Goal: Task Accomplishment & Management: Use online tool/utility

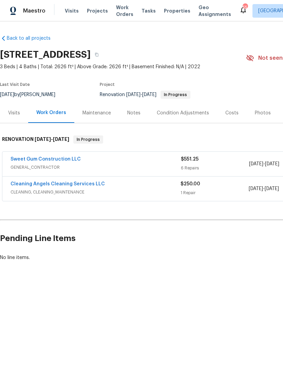
click at [88, 182] on link "Cleaning Angels Cleaning Services LLC" at bounding box center [58, 184] width 94 height 5
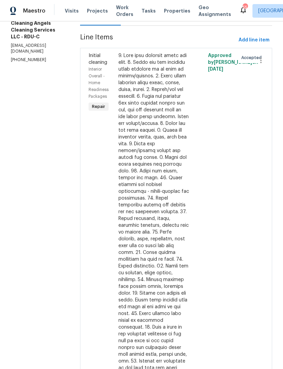
scroll to position [92, 0]
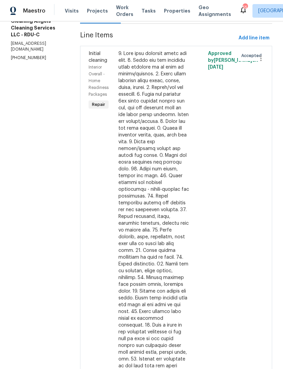
click at [241, 200] on div "Accepted" at bounding box center [243, 216] width 15 height 337
click at [177, 221] on div at bounding box center [154, 213] width 71 height 326
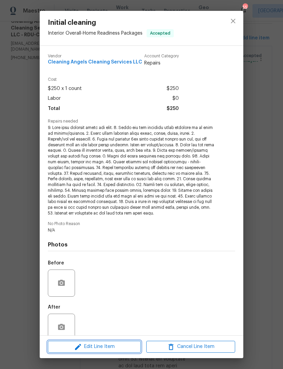
click at [125, 345] on span "Edit Line Item" at bounding box center [94, 347] width 89 height 8
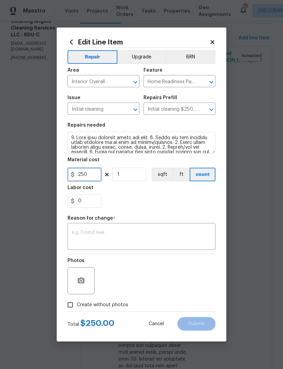
click at [97, 173] on input "250" at bounding box center [85, 175] width 34 height 14
type input "300"
click at [133, 226] on div "x ​" at bounding box center [142, 237] width 148 height 25
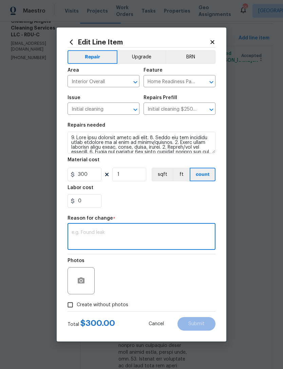
click at [155, 233] on textarea at bounding box center [142, 237] width 140 height 14
type textarea "Actual cost"
click at [201, 321] on button "Submit" at bounding box center [197, 324] width 38 height 14
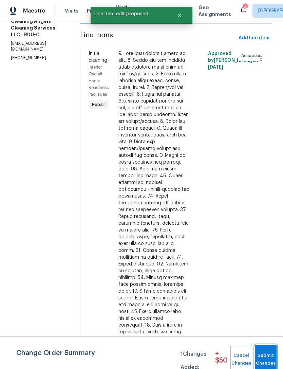
click at [268, 357] on span "Submit Changes" at bounding box center [266, 360] width 15 height 16
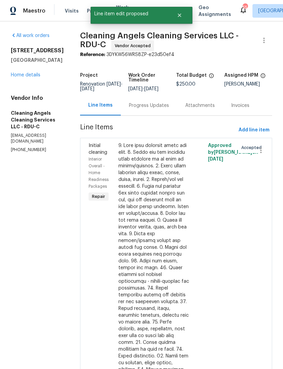
scroll to position [0, 0]
click at [155, 109] on div "Progress Updates" at bounding box center [149, 105] width 40 height 7
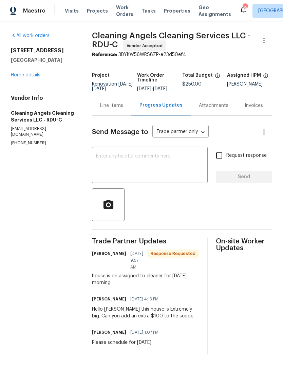
click at [170, 175] on textarea at bounding box center [150, 166] width 108 height 24
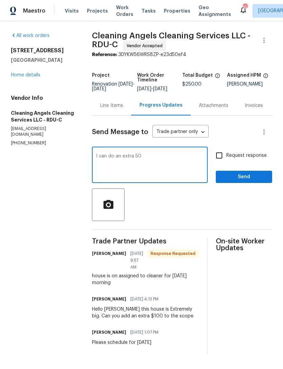
type textarea "I can do an extra 50"
click at [242, 181] on span "Send" at bounding box center [245, 177] width 46 height 8
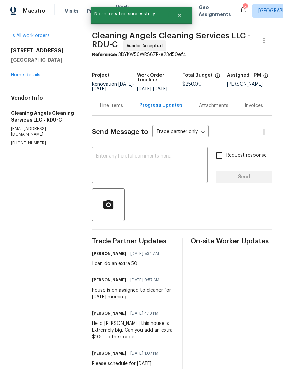
click at [24, 77] on link "Home details" at bounding box center [26, 75] width 30 height 5
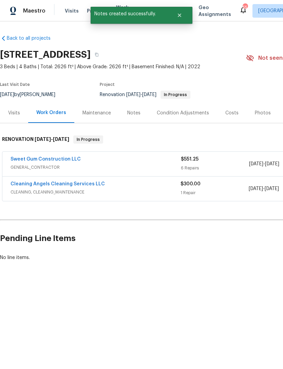
click at [29, 161] on link "Sweet Gum Construction LLC" at bounding box center [46, 159] width 70 height 5
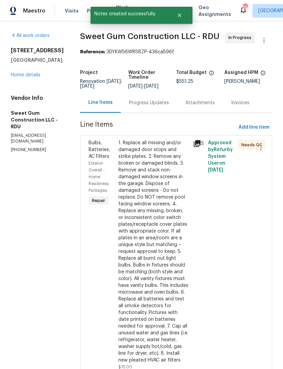
click at [176, 216] on div "1. Replace all missing and/or damaged door stops and strike plates. 2. Remove a…" at bounding box center [154, 252] width 71 height 224
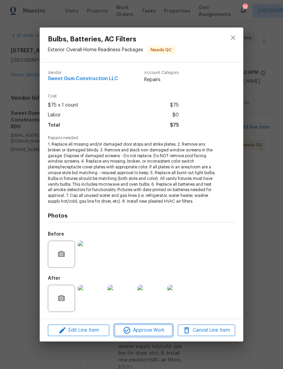
click at [158, 334] on span "Approve Work" at bounding box center [143, 331] width 53 height 8
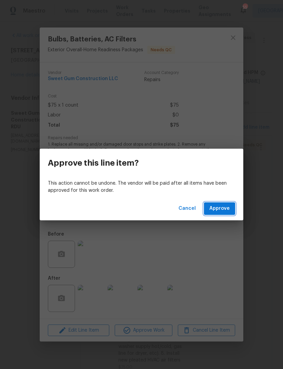
click at [217, 206] on span "Approve" at bounding box center [220, 209] width 20 height 8
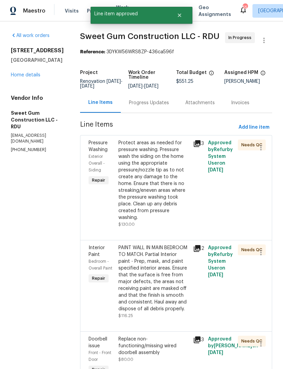
click at [179, 202] on div "Protect areas as needed for pressure washing. Pressure wash the siding on the h…" at bounding box center [154, 181] width 71 height 82
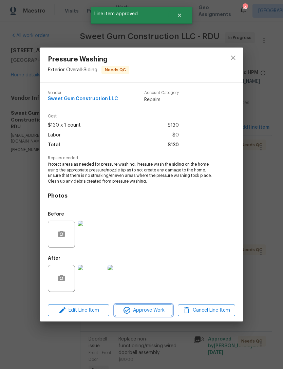
click at [141, 311] on span "Approve Work" at bounding box center [143, 311] width 53 height 8
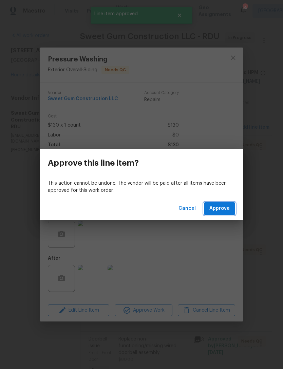
click at [219, 210] on span "Approve" at bounding box center [220, 209] width 20 height 8
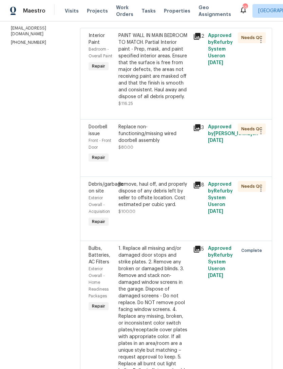
scroll to position [107, 0]
click at [172, 151] on div "Replace non-functioning/missing wired doorbell assembly $80.00" at bounding box center [154, 137] width 71 height 27
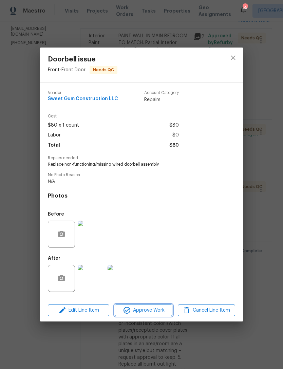
click at [157, 316] on button "Approve Work" at bounding box center [143, 311] width 57 height 12
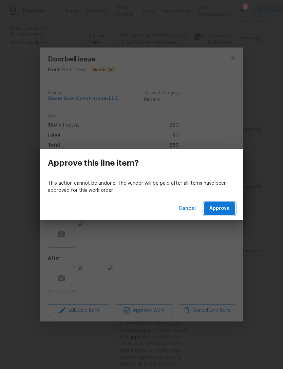
click at [225, 211] on span "Approve" at bounding box center [220, 209] width 20 height 8
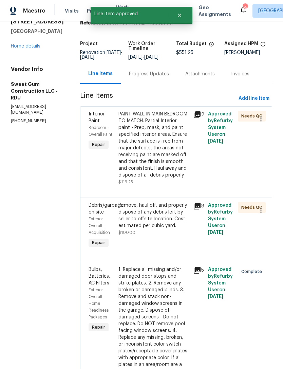
scroll to position [37, 0]
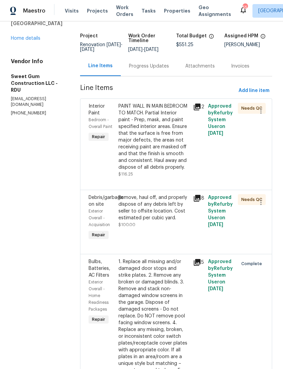
click at [182, 222] on div "Remove, haul off, and properly dispose of any debris left by seller to offsite …" at bounding box center [154, 207] width 71 height 27
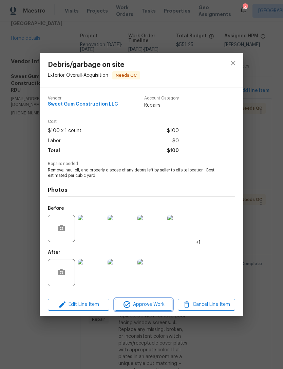
click at [154, 304] on span "Approve Work" at bounding box center [143, 305] width 53 height 8
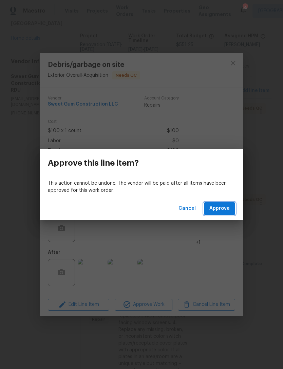
click at [224, 210] on span "Approve" at bounding box center [220, 209] width 20 height 8
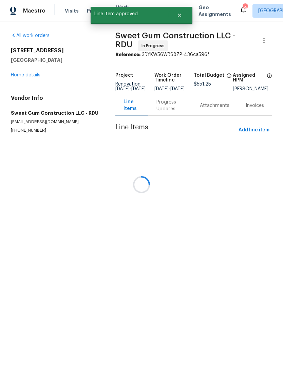
scroll to position [0, 0]
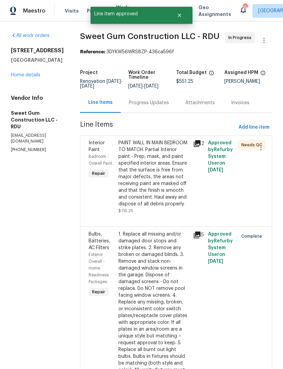
click at [173, 198] on div "PAINT WALL IN MAIN BEDROOM TO MATCH. Partial Interior paint - Prep, mask, and p…" at bounding box center [154, 174] width 71 height 68
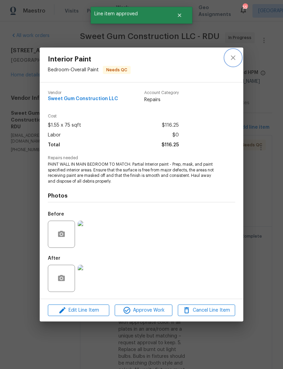
click at [232, 59] on icon "close" at bounding box center [233, 58] width 8 height 8
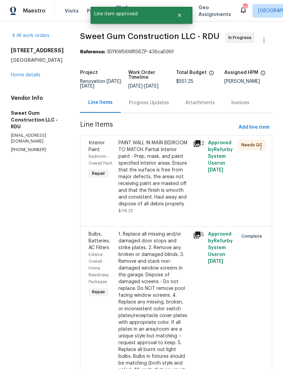
click at [165, 106] on div "Progress Updates" at bounding box center [149, 103] width 40 height 7
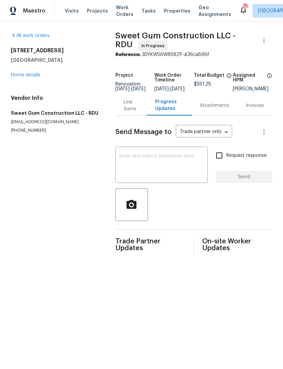
click at [129, 107] on div "Line Items" at bounding box center [131, 106] width 15 height 14
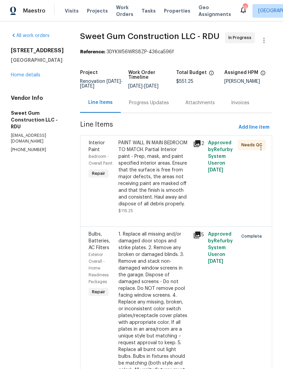
click at [186, 200] on div "PAINT WALL IN MAIN BEDROOM TO MATCH. Partial Interior paint - Prep, mask, and p…" at bounding box center [154, 174] width 71 height 68
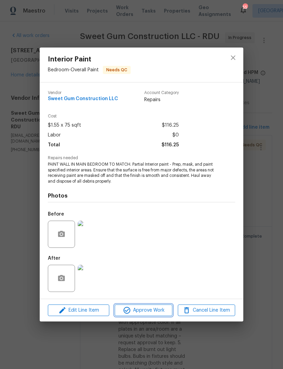
click at [157, 312] on span "Approve Work" at bounding box center [143, 311] width 53 height 8
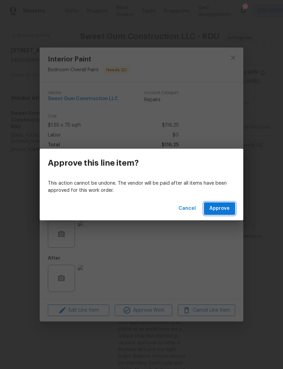
click at [226, 214] on button "Approve" at bounding box center [219, 209] width 31 height 13
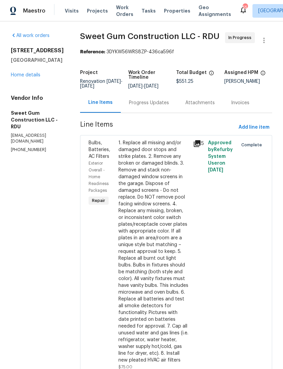
click at [28, 77] on link "Home details" at bounding box center [26, 75] width 30 height 5
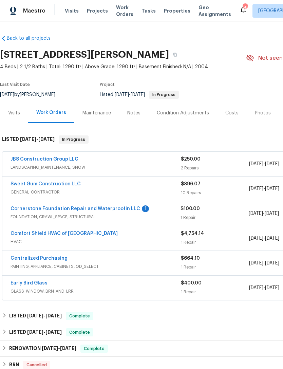
click at [59, 155] on div "JBS Construction Group LLC LANDSCAPING_MAINTENANCE, SNOW $250.00 2 Repairs [DAT…" at bounding box center [191, 164] width 379 height 24
click at [61, 160] on link "JBS Construction Group LLC" at bounding box center [45, 159] width 68 height 5
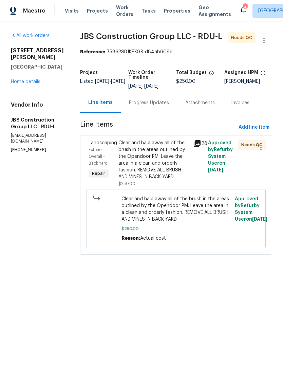
click at [197, 223] on span "Clear and haul away all of the brush in the areas outlined by the Opendoor PM. …" at bounding box center [177, 209] width 110 height 27
click at [178, 180] on div "Clear and haul away all of the brush in the areas outlined by the Opendoor PM. …" at bounding box center [154, 160] width 71 height 41
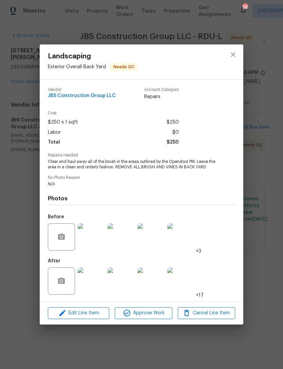
click at [98, 284] on img at bounding box center [91, 281] width 27 height 27
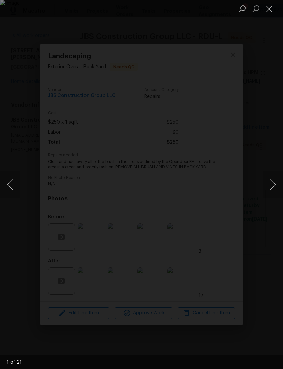
click at [274, 188] on button "Next image" at bounding box center [273, 184] width 20 height 27
click at [272, 186] on button "Next image" at bounding box center [273, 184] width 20 height 27
click at [273, 182] on button "Next image" at bounding box center [273, 184] width 20 height 27
click at [273, 183] on button "Next image" at bounding box center [273, 184] width 20 height 27
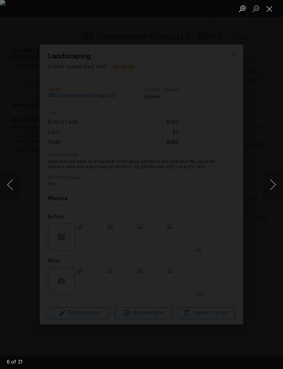
click at [273, 182] on button "Next image" at bounding box center [273, 184] width 20 height 27
click at [271, 182] on button "Next image" at bounding box center [273, 184] width 20 height 27
click at [271, 6] on button "Close lightbox" at bounding box center [270, 9] width 14 height 12
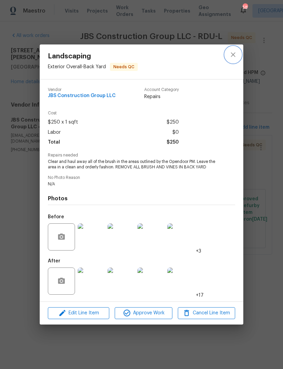
click at [233, 57] on icon "close" at bounding box center [233, 55] width 8 height 8
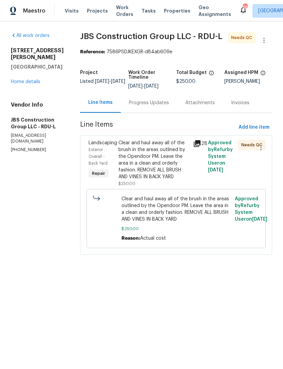
click at [160, 106] on div "Progress Updates" at bounding box center [149, 103] width 40 height 7
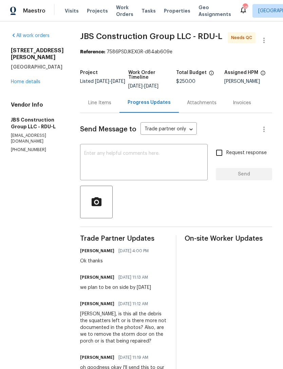
click at [160, 169] on textarea at bounding box center [144, 163] width 120 height 24
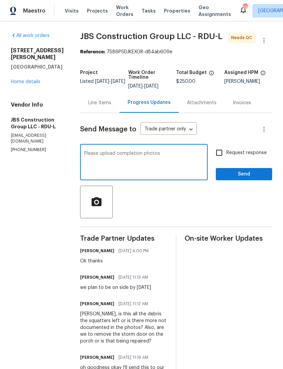
type textarea "Please upload completion photos"
click at [221, 154] on input "Request response" at bounding box center [219, 153] width 14 height 14
checkbox input "true"
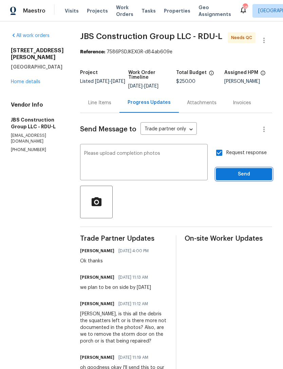
click at [241, 179] on span "Send" at bounding box center [245, 174] width 46 height 8
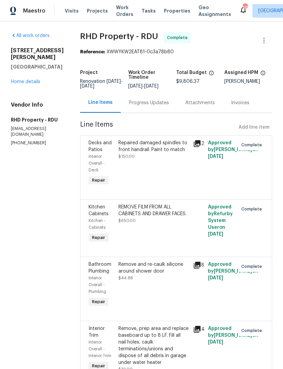
click at [22, 80] on link "Home details" at bounding box center [26, 82] width 30 height 5
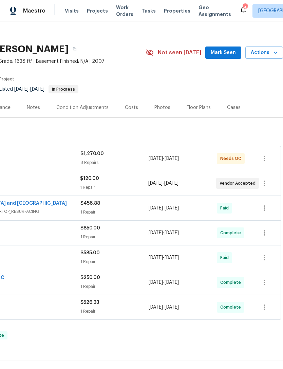
scroll to position [5, 101]
